Goal: Task Accomplishment & Management: Manage account settings

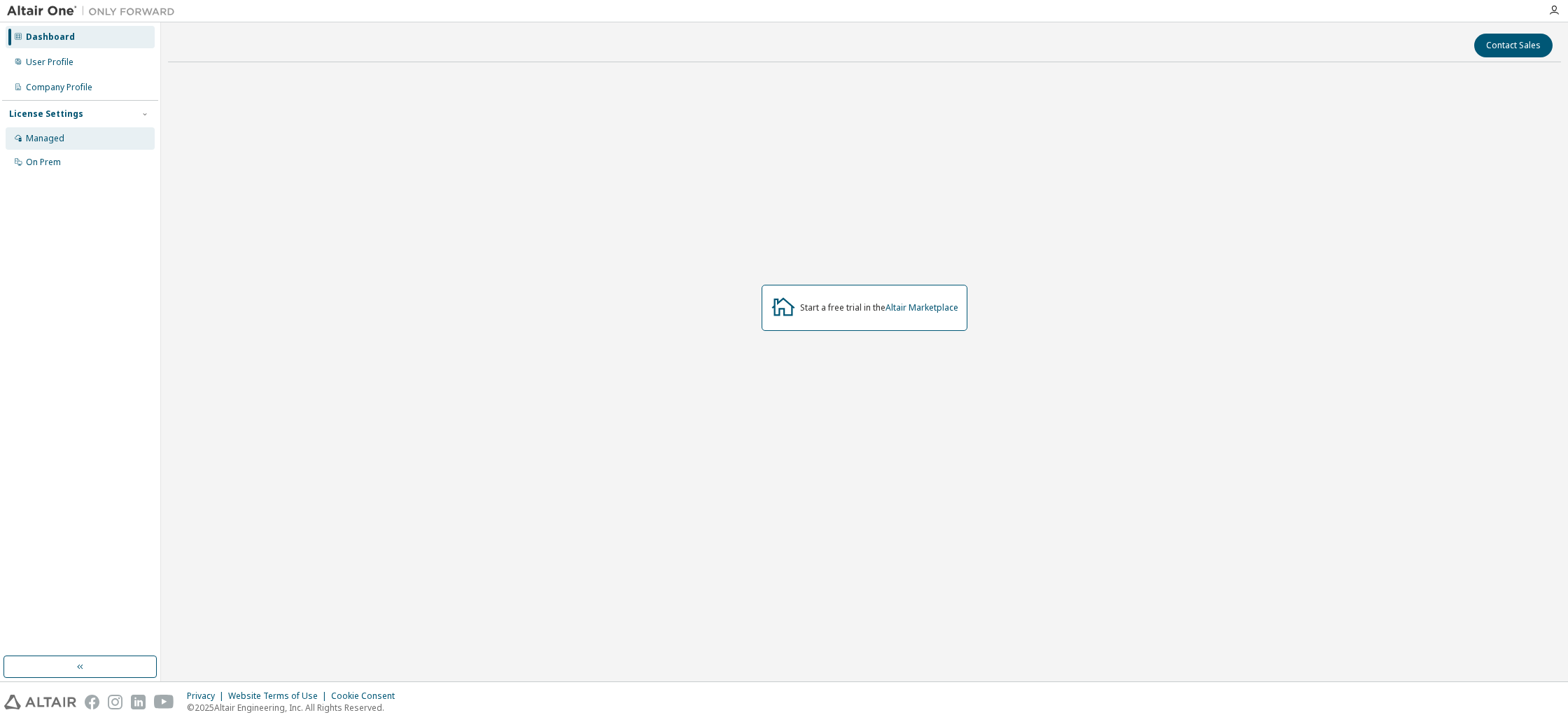
click at [82, 134] on div "Managed" at bounding box center [80, 138] width 149 height 22
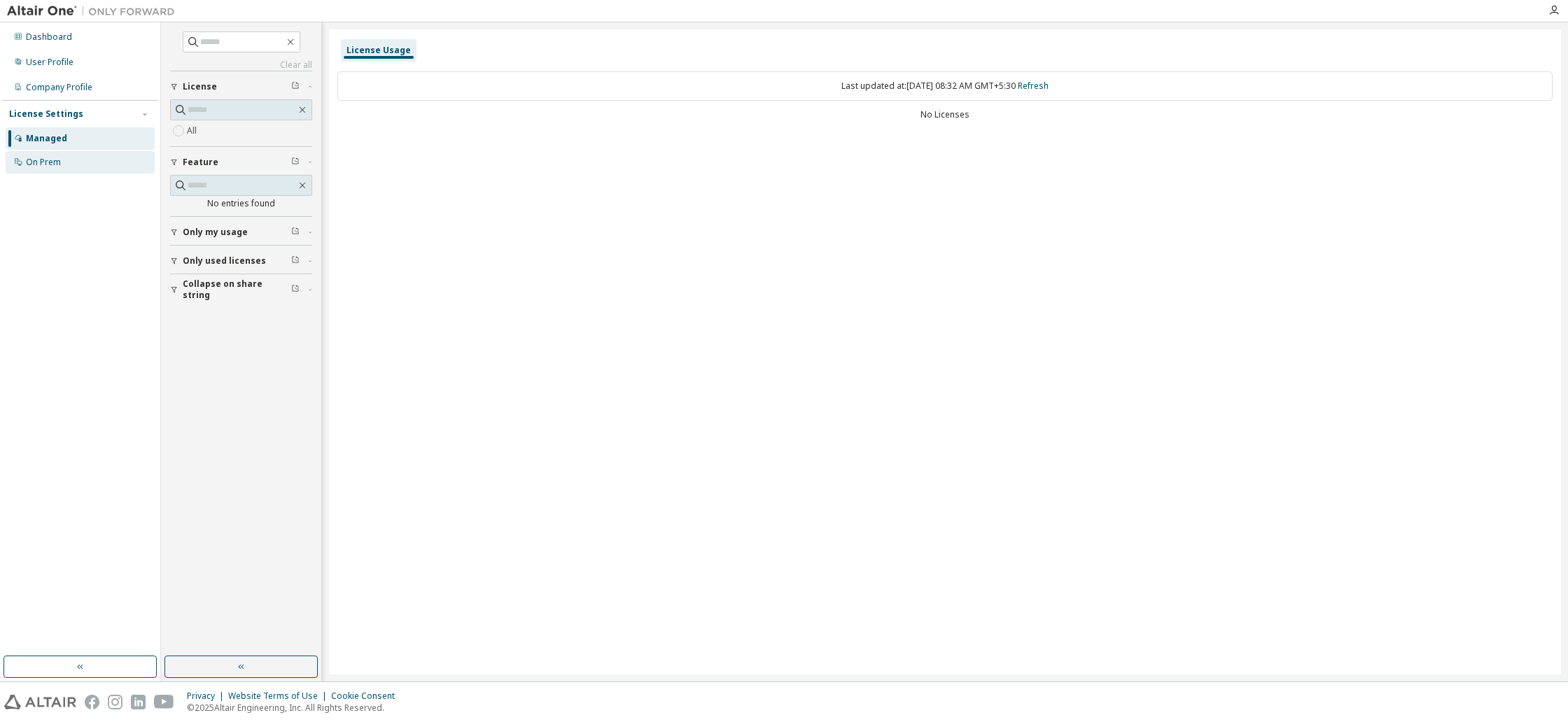
click at [69, 159] on div "On Prem" at bounding box center [80, 161] width 149 height 22
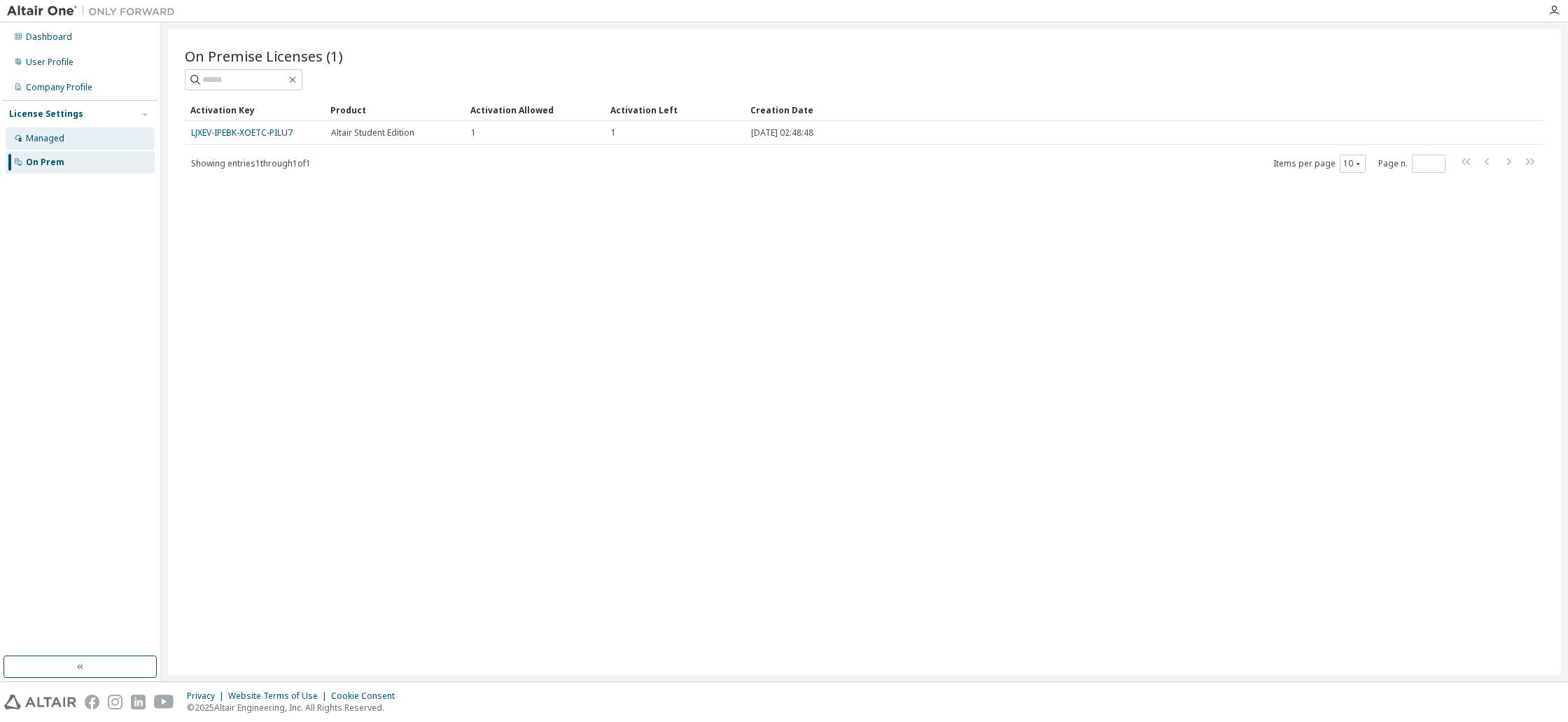
click at [78, 139] on div "Managed" at bounding box center [80, 138] width 149 height 22
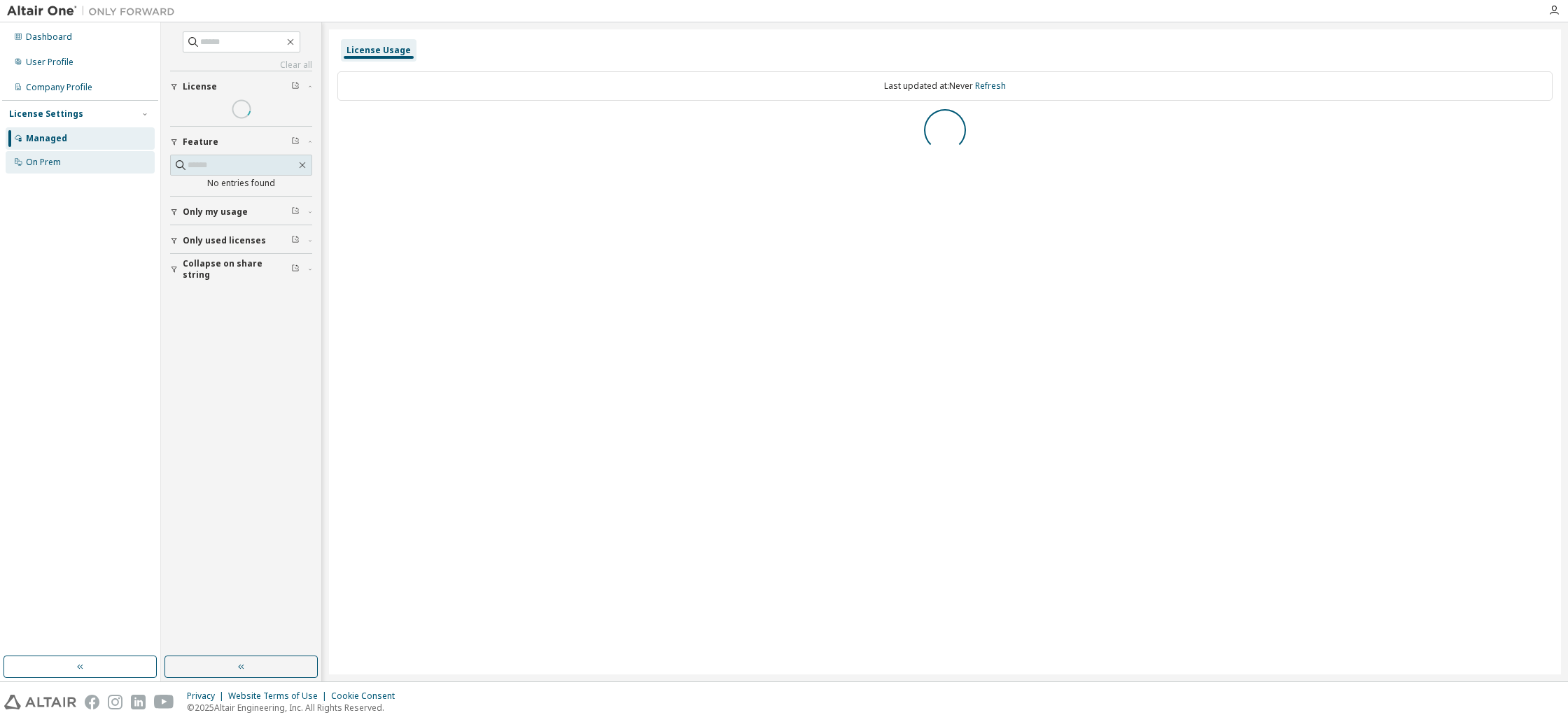
click at [76, 154] on div "On Prem" at bounding box center [80, 161] width 149 height 22
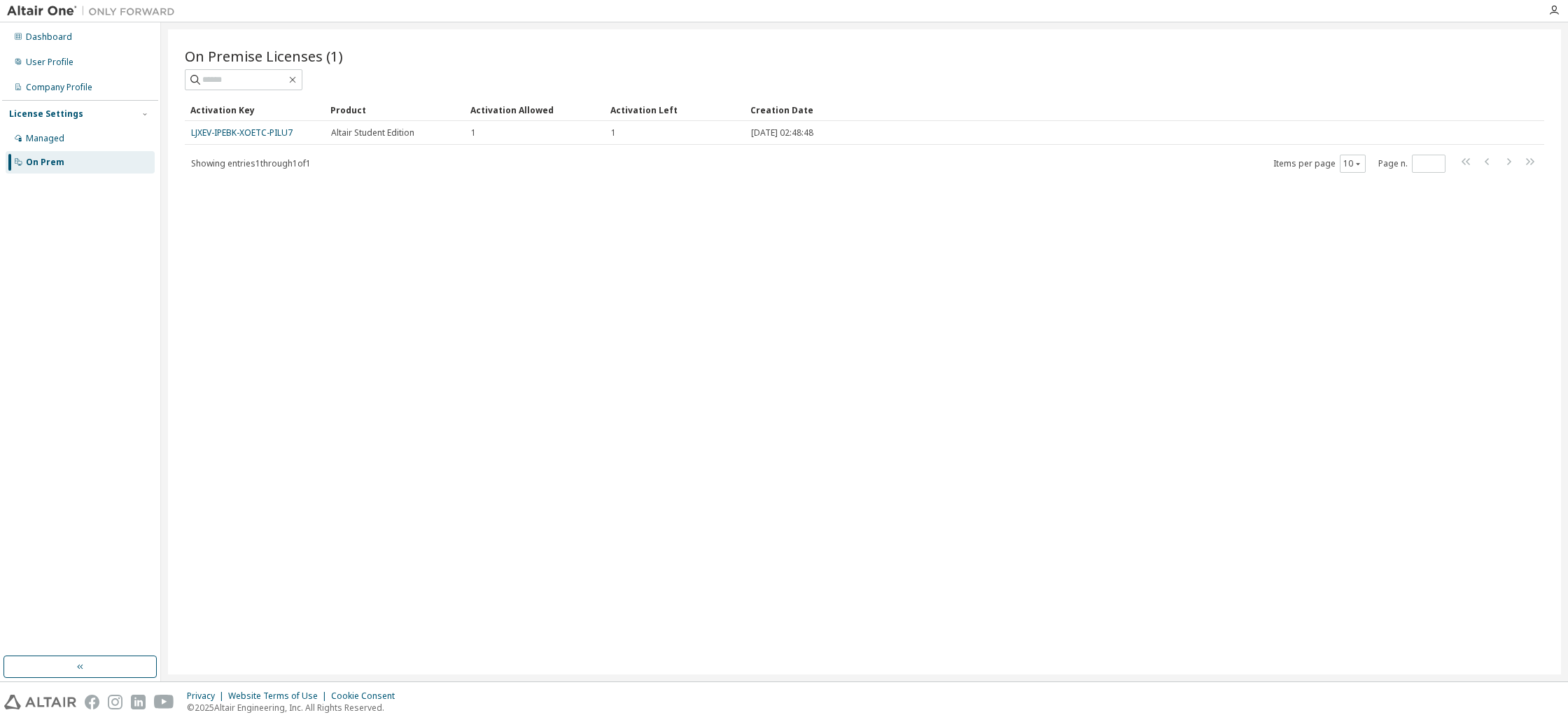
click at [712, 243] on div "On Premise Licenses (1) Clear Load Save Save As Field Operator Value Select fil…" at bounding box center [864, 351] width 1393 height 645
click at [85, 38] on div "Dashboard" at bounding box center [80, 36] width 149 height 22
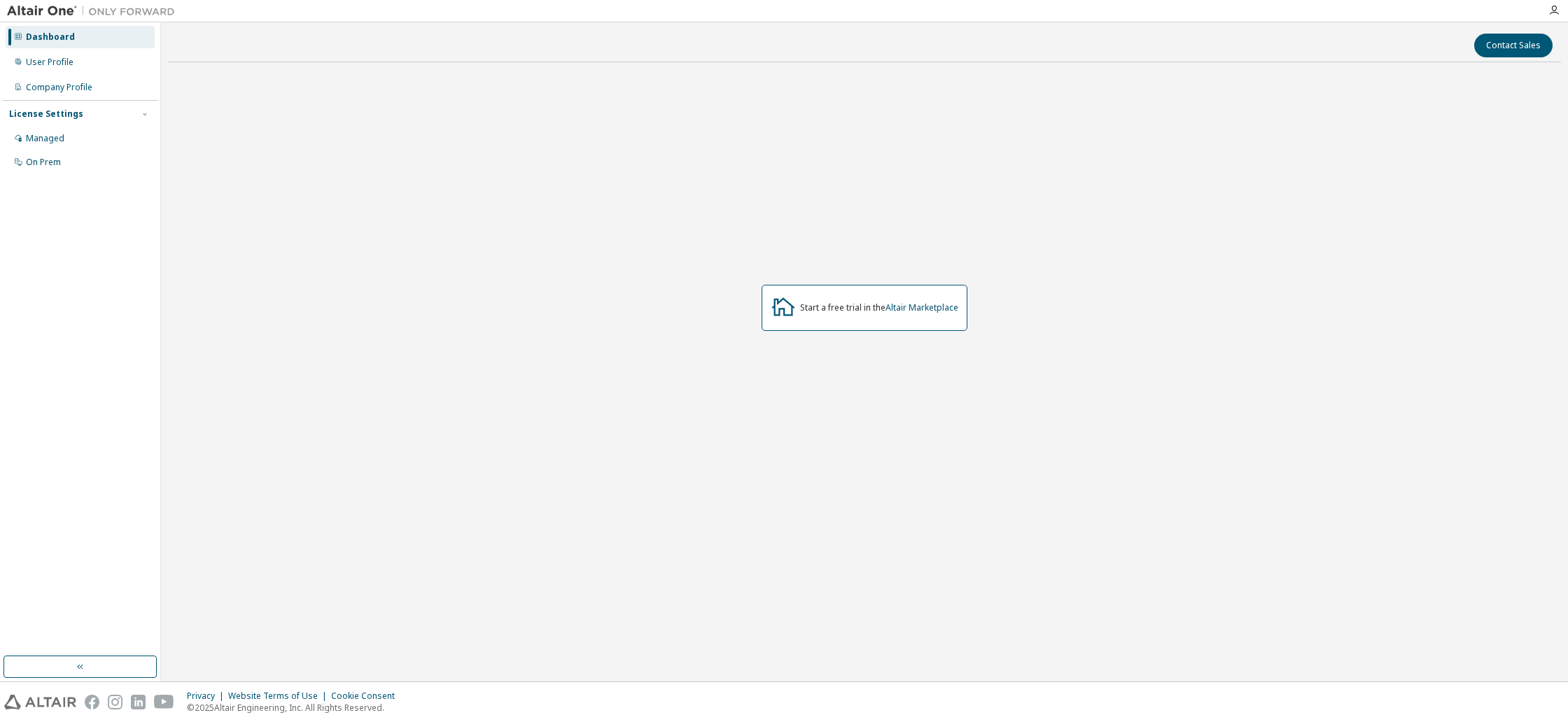
click at [78, 75] on div "Dashboard User Profile Company Profile License Settings Managed On Prem" at bounding box center [80, 99] width 156 height 150
click at [83, 64] on div "User Profile" at bounding box center [80, 62] width 149 height 22
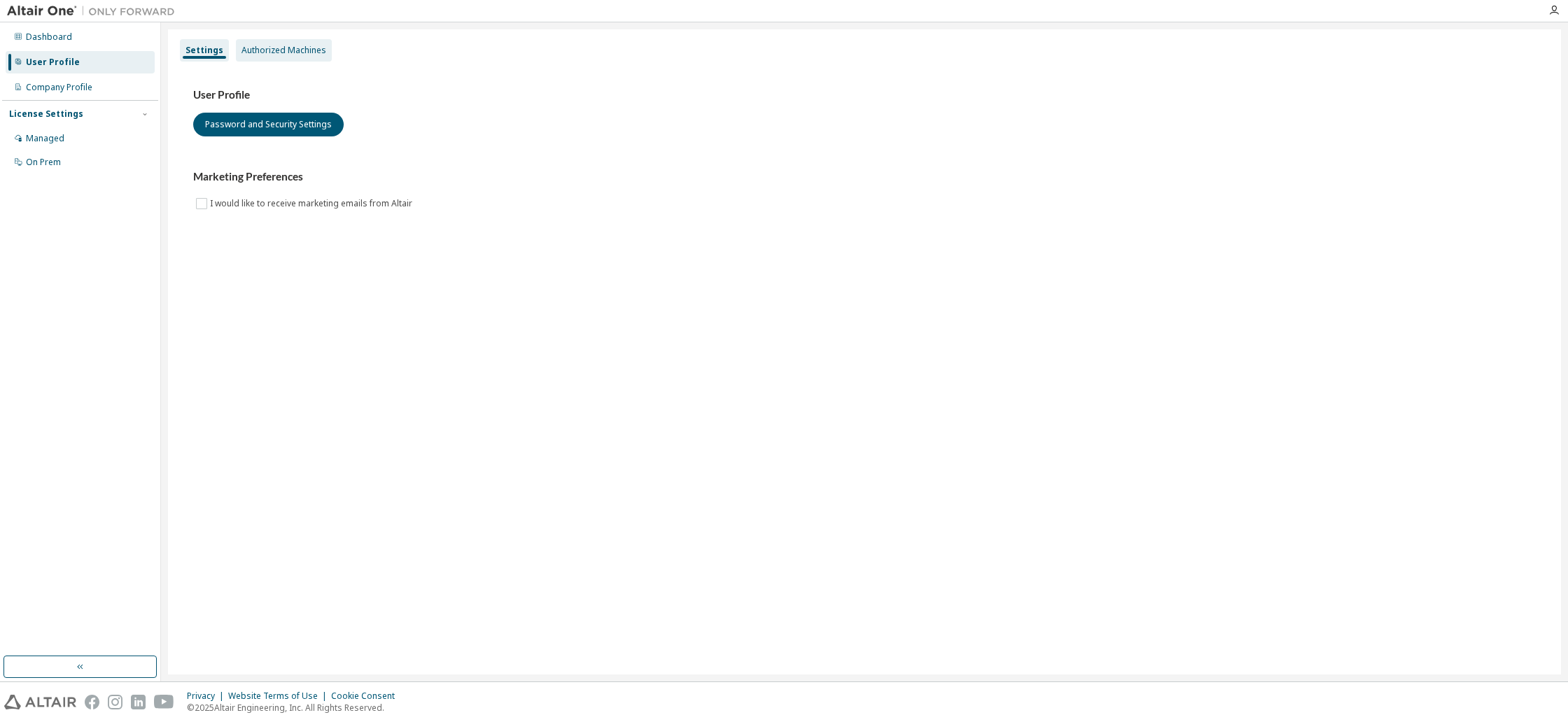
click at [294, 51] on div "Authorized Machines" at bounding box center [283, 51] width 85 height 11
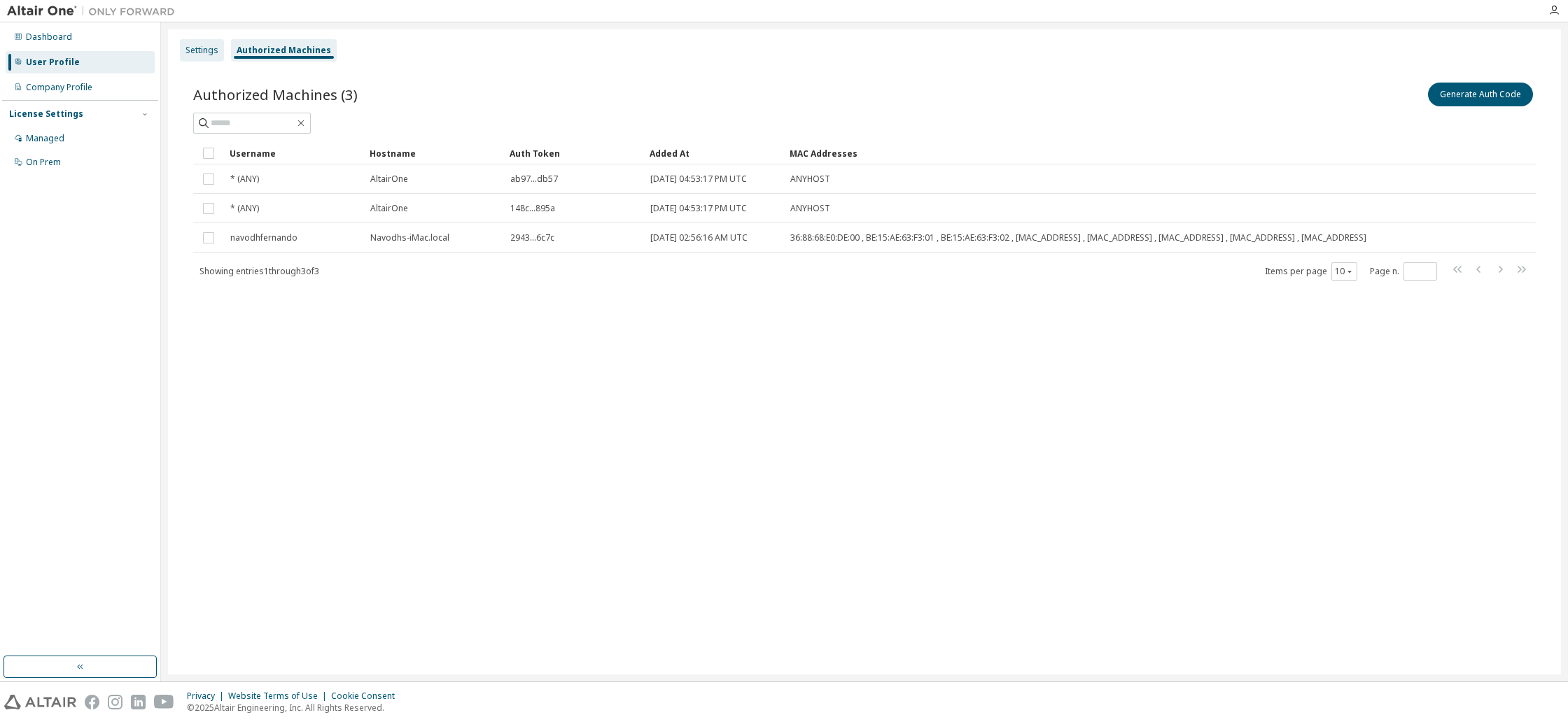
click at [210, 52] on div "Settings" at bounding box center [202, 51] width 33 height 11
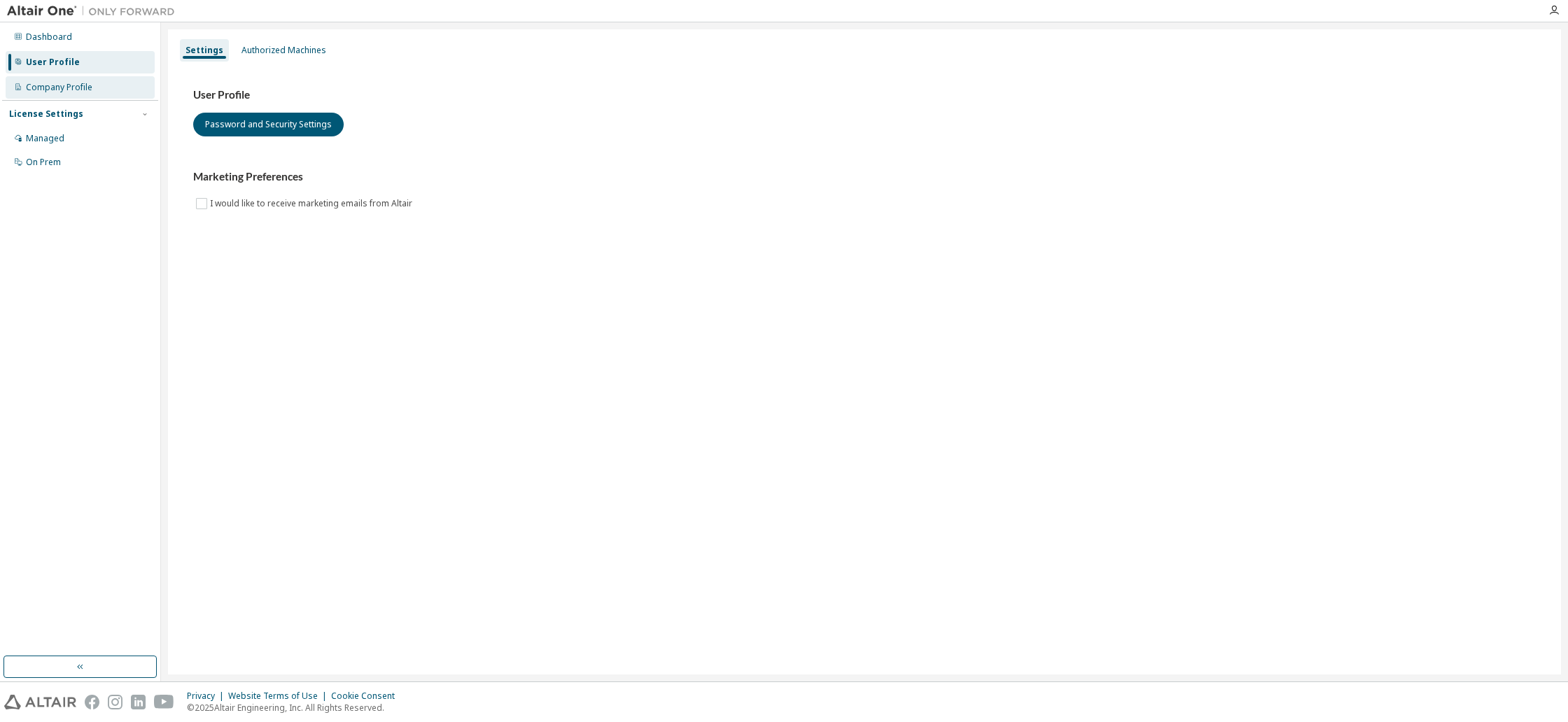
click at [125, 83] on div "Company Profile" at bounding box center [80, 87] width 149 height 22
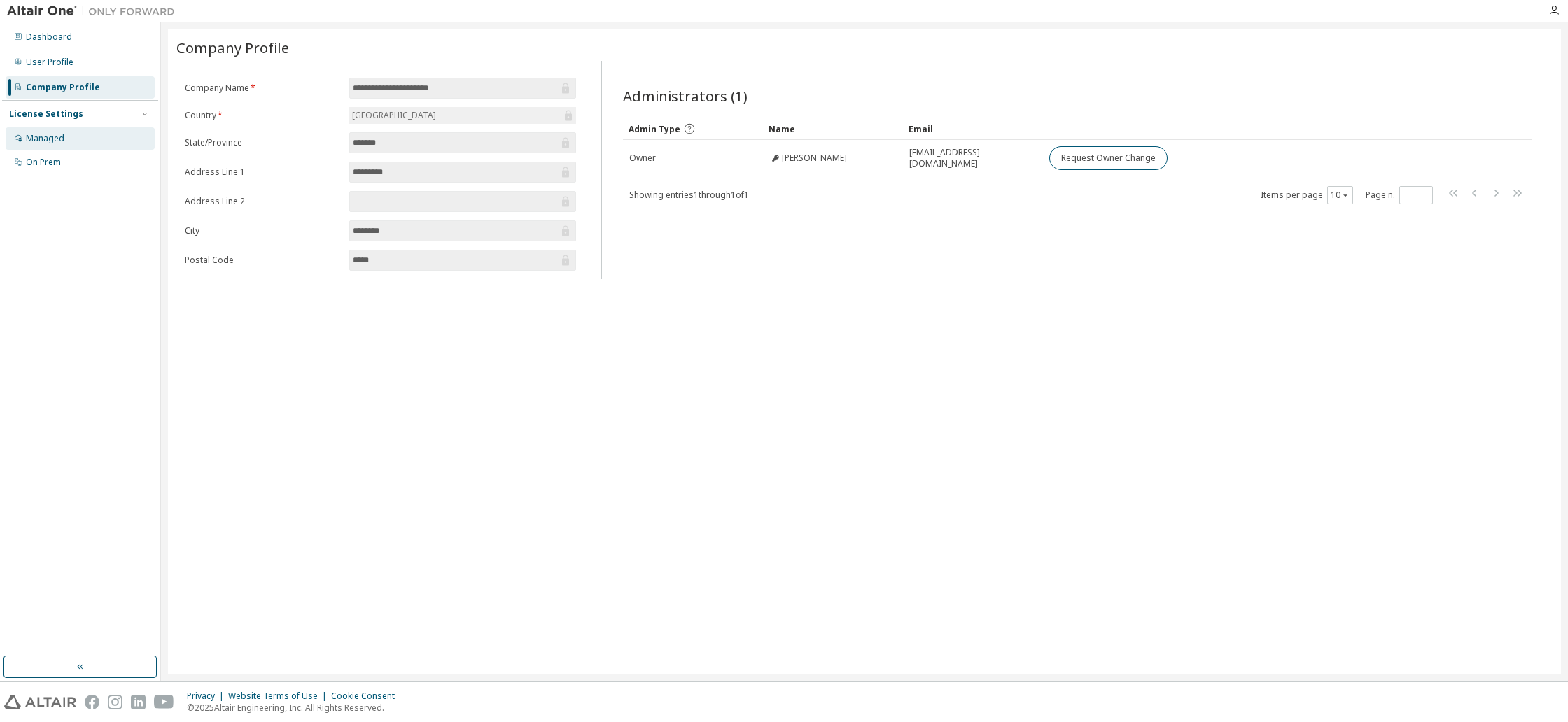
click at [80, 147] on div "Managed" at bounding box center [80, 138] width 149 height 22
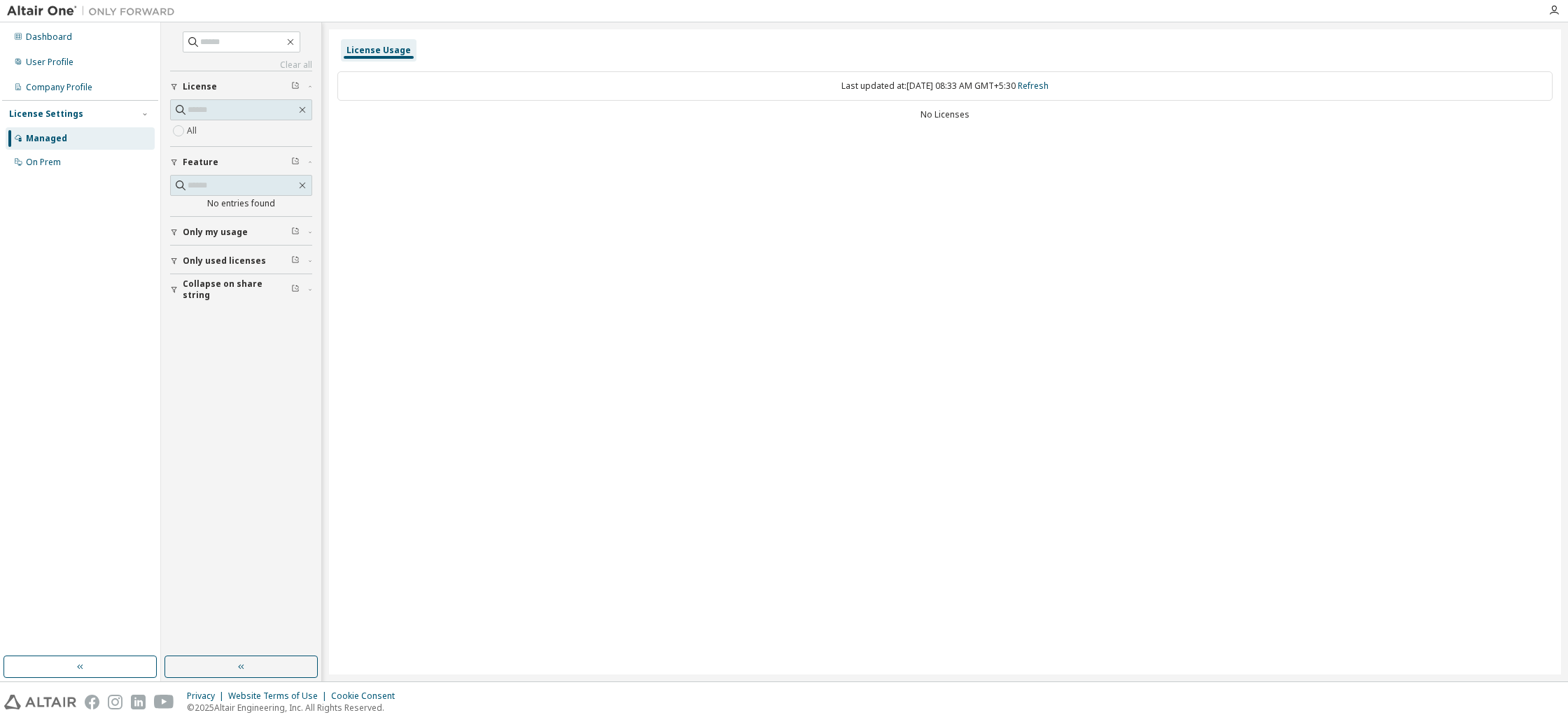
click at [213, 232] on span "Only my usage" at bounding box center [215, 233] width 65 height 11
click at [214, 233] on span "Only my usage" at bounding box center [215, 233] width 65 height 11
click at [208, 135] on div "All" at bounding box center [241, 131] width 142 height 17
click at [28, 163] on div "On Prem" at bounding box center [43, 162] width 35 height 11
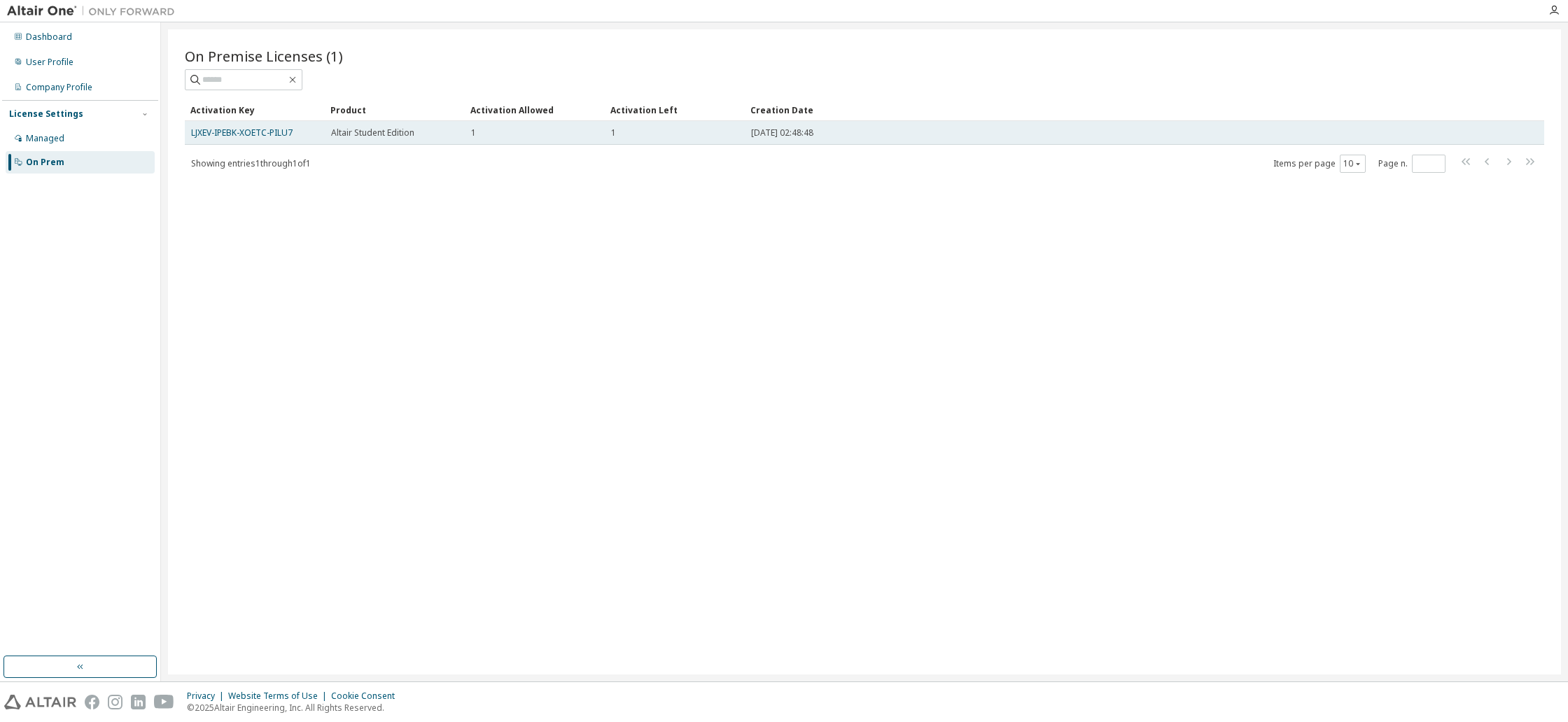
click at [441, 130] on div "Altair Student Edition" at bounding box center [394, 133] width 127 height 11
click at [441, 131] on div "Altair Student Edition" at bounding box center [394, 133] width 127 height 11
click at [270, 134] on link "LJXEV-IPEBK-XOETC-PILU7" at bounding box center [242, 132] width 102 height 12
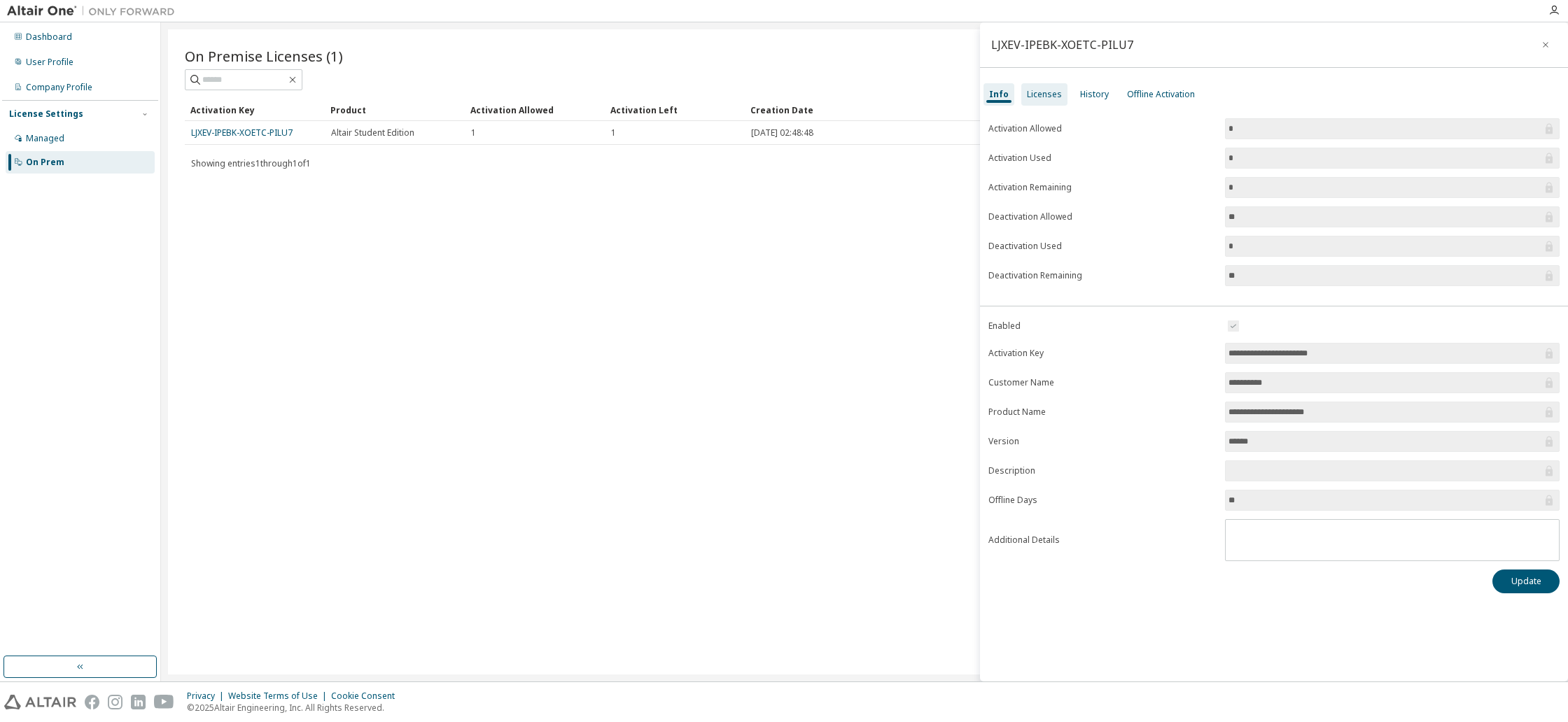
click at [1028, 90] on div "Licenses" at bounding box center [1044, 95] width 35 height 11
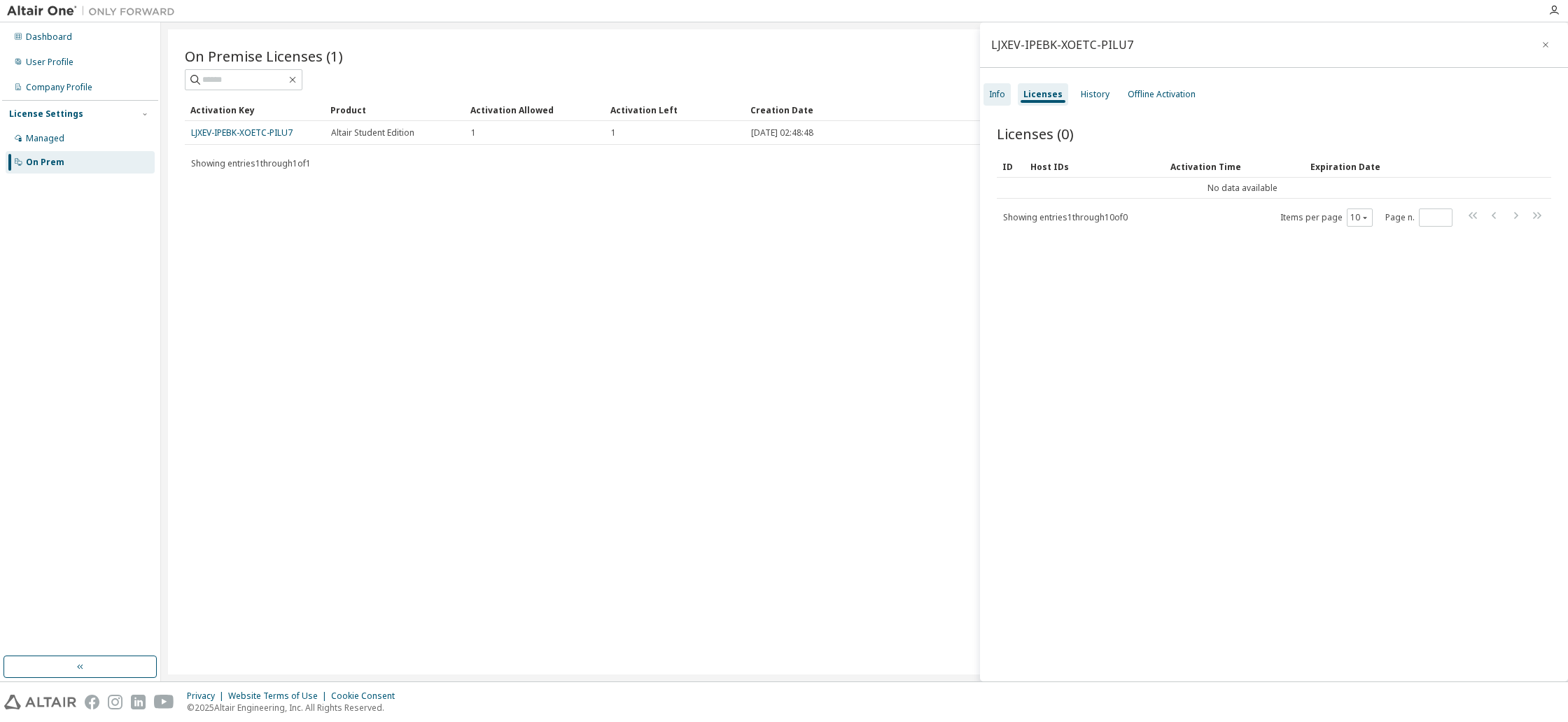
click at [995, 100] on div "Info" at bounding box center [997, 94] width 27 height 22
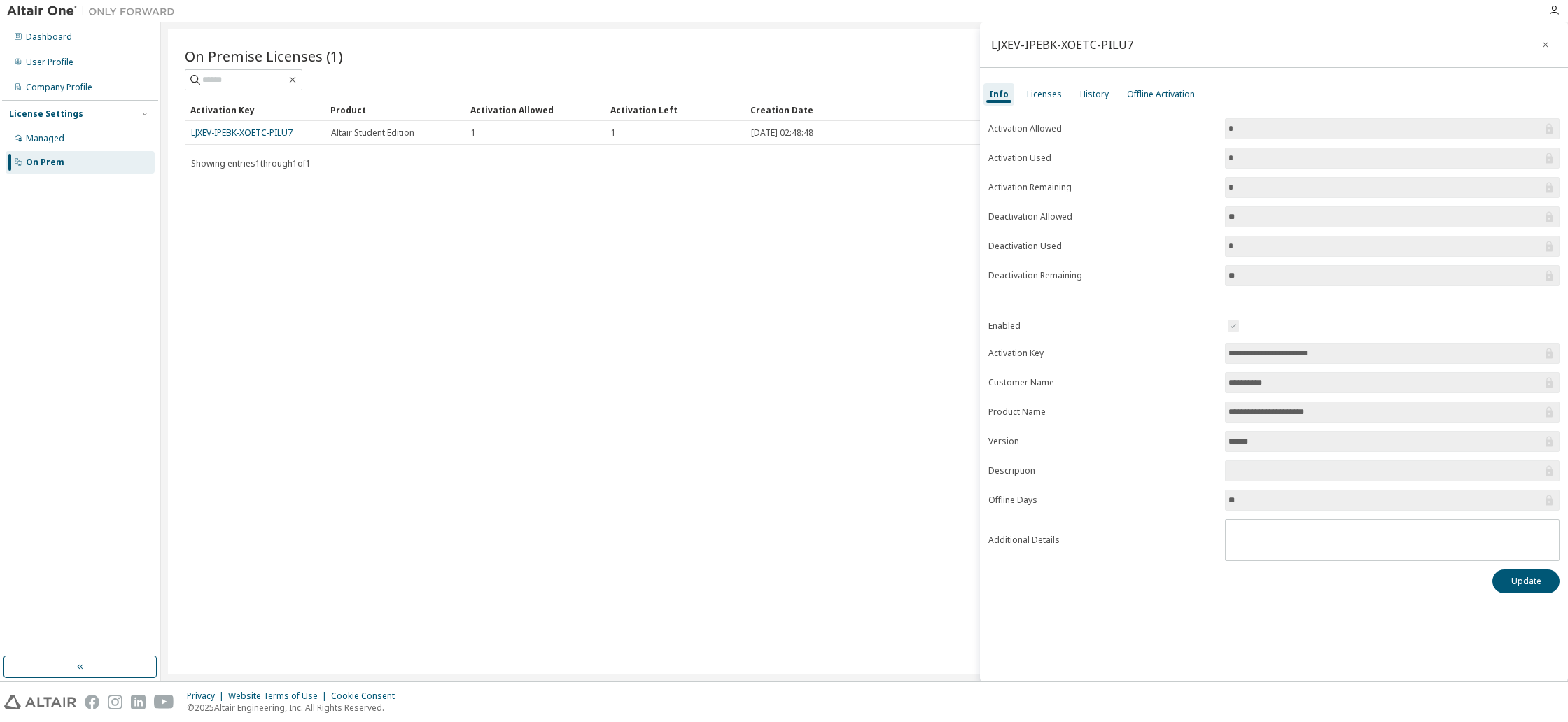
click at [1274, 443] on input "******" at bounding box center [1385, 442] width 314 height 14
drag, startPoint x: 1004, startPoint y: 444, endPoint x: 877, endPoint y: 439, distance: 127.1
click at [877, 439] on main "**********" at bounding box center [864, 351] width 1407 height 659
click at [1061, 446] on form "**********" at bounding box center [1274, 440] width 572 height 243
click at [1043, 102] on div "Licenses" at bounding box center [1044, 94] width 46 height 22
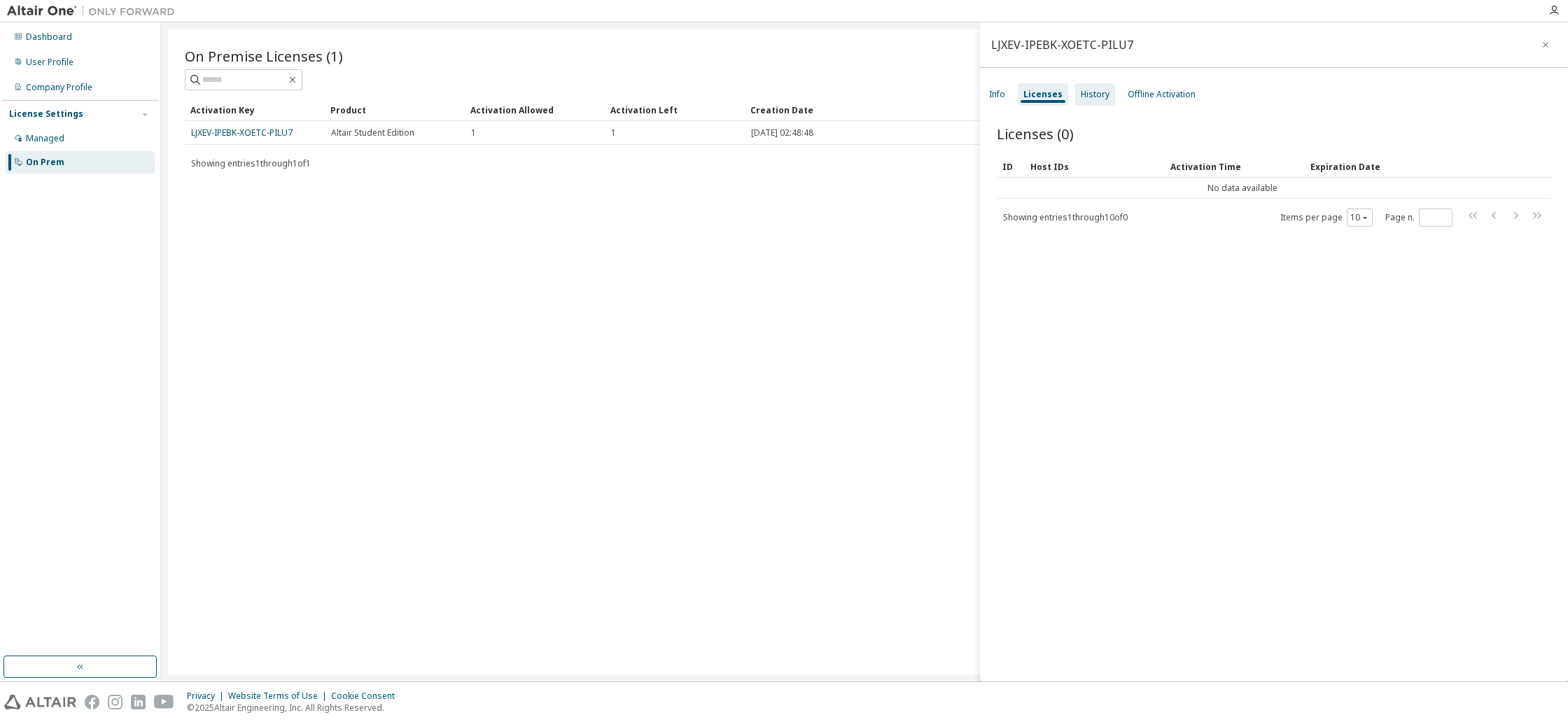
click at [1083, 98] on div "History" at bounding box center [1095, 95] width 28 height 11
click at [1140, 94] on div "Offline Activation" at bounding box center [1161, 95] width 68 height 11
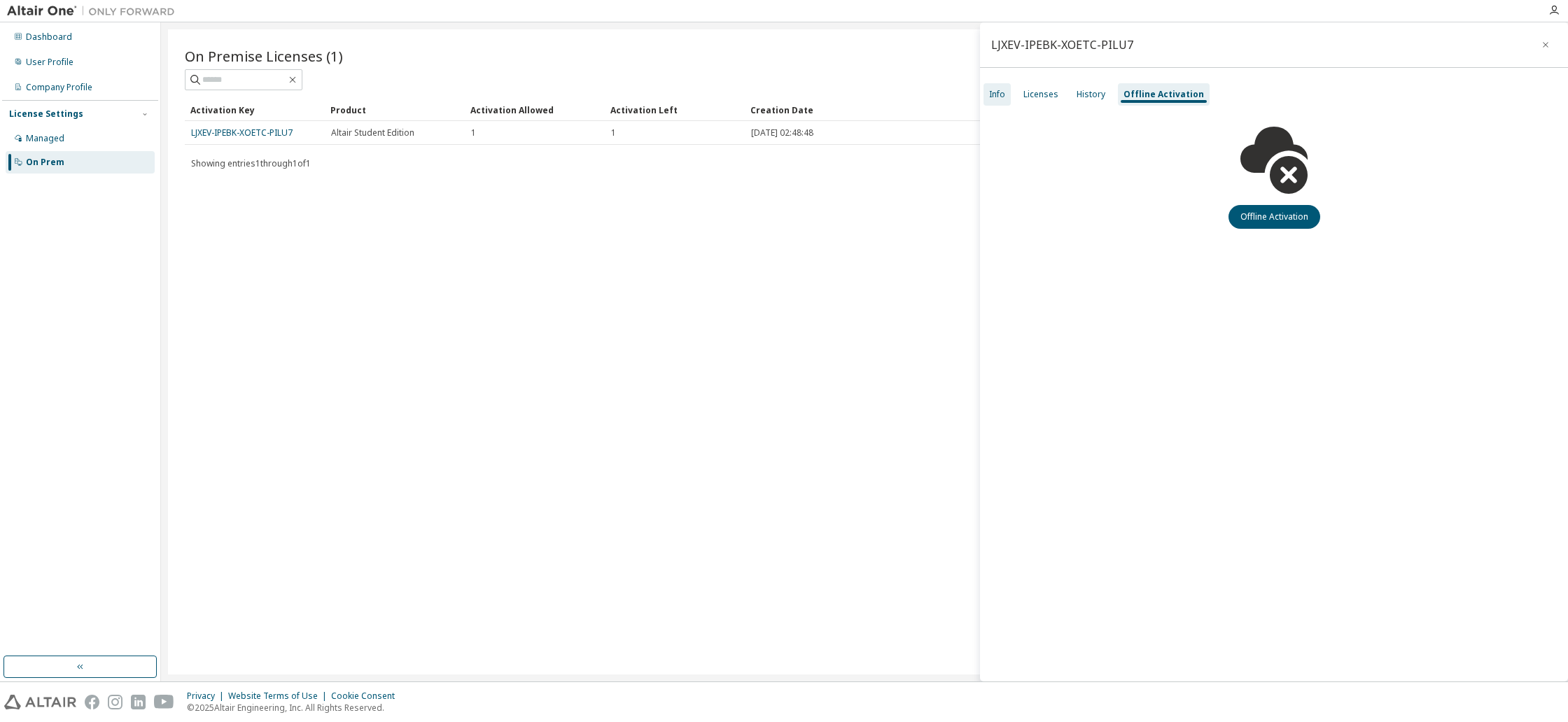
click at [1001, 92] on div "Info" at bounding box center [997, 95] width 16 height 11
